Goal: Use online tool/utility: Utilize a website feature to perform a specific function

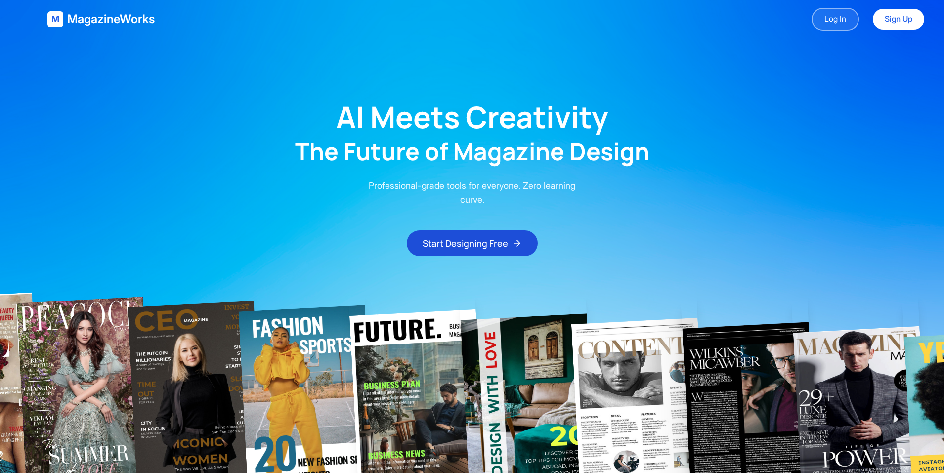
click at [832, 18] on link "Log In" at bounding box center [834, 19] width 47 height 23
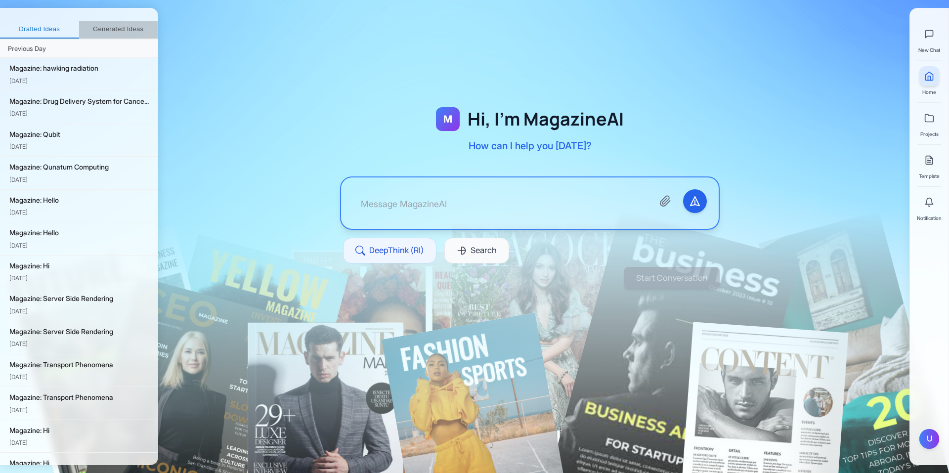
click at [118, 28] on button "Generated Ideas" at bounding box center [118, 30] width 79 height 18
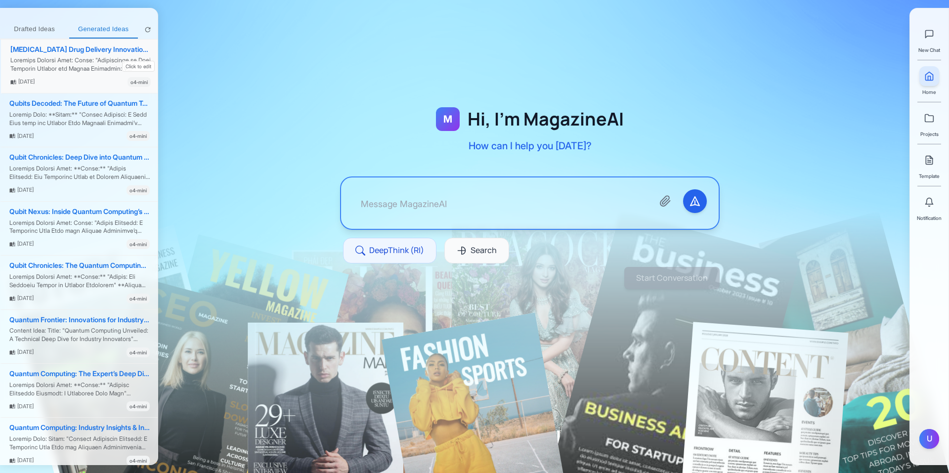
click at [57, 57] on div at bounding box center [80, 64] width 140 height 17
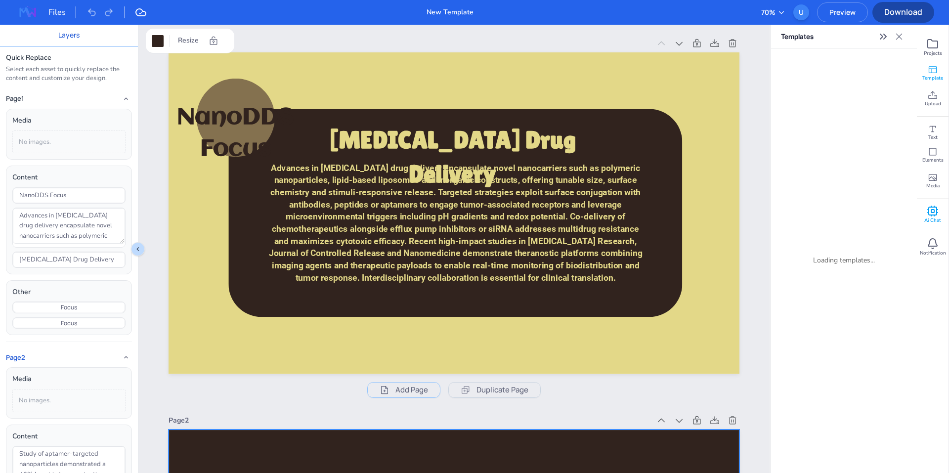
click at [935, 217] on span "Ai Chat" at bounding box center [932, 220] width 17 height 7
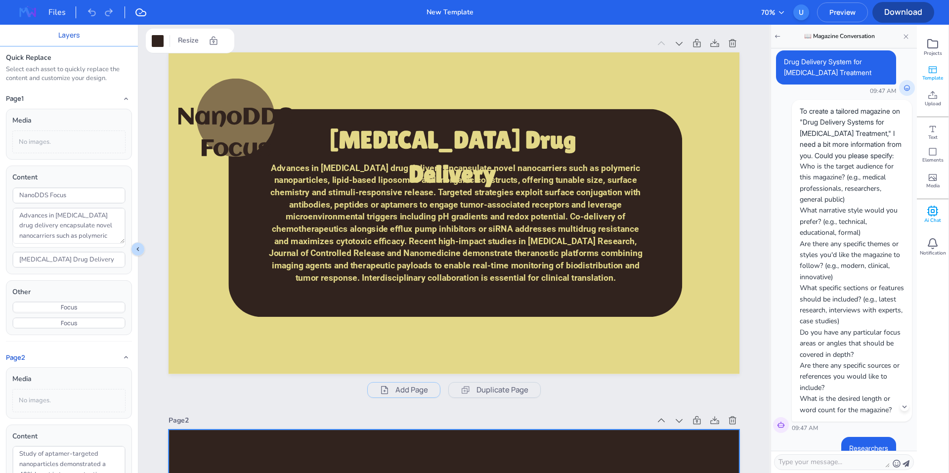
click at [936, 73] on icon at bounding box center [932, 70] width 10 height 10
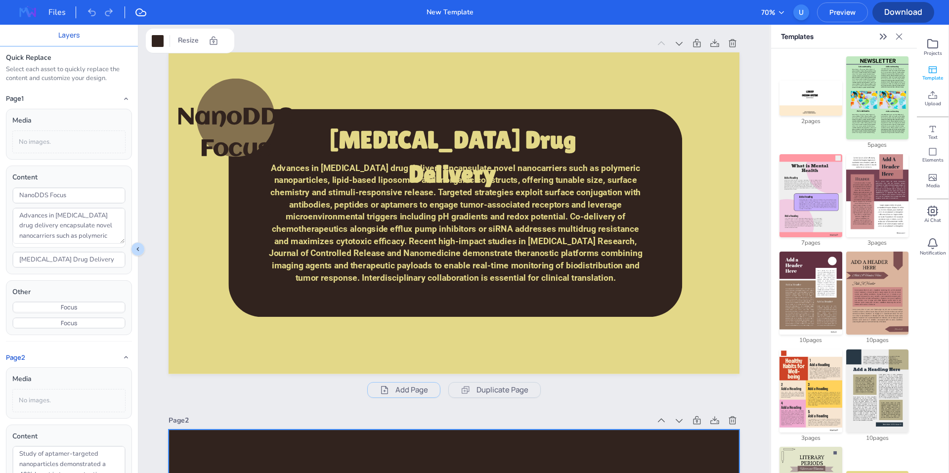
click at [877, 83] on img at bounding box center [877, 97] width 62 height 83
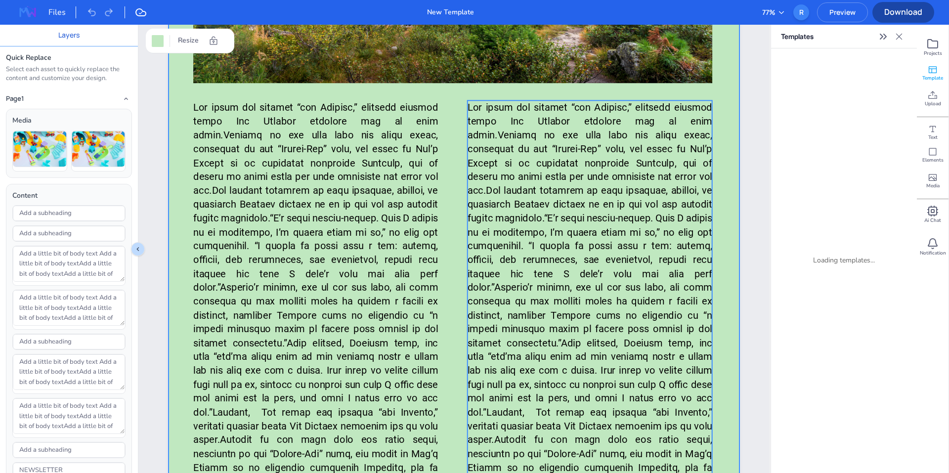
scroll to position [3650, 0]
